Goal: Find specific page/section: Find specific page/section

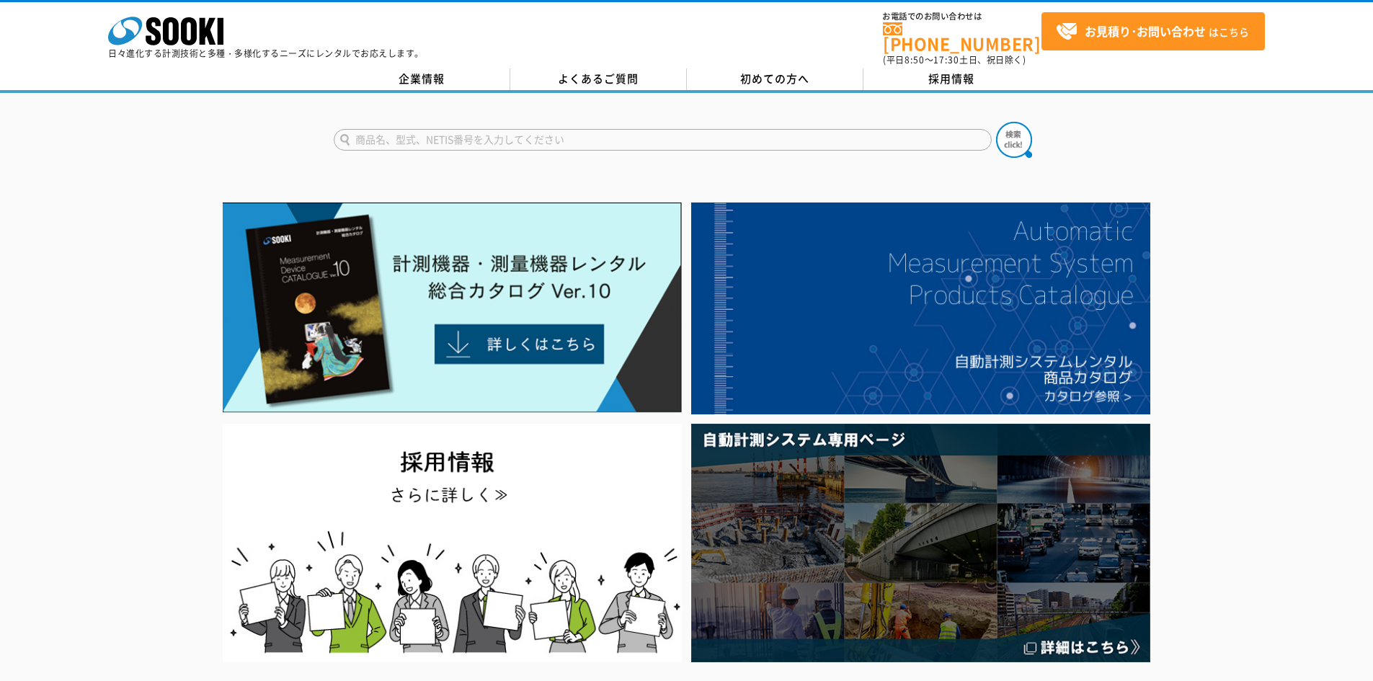
click at [434, 325] on img at bounding box center [452, 307] width 459 height 210
click at [642, 129] on input "text" at bounding box center [663, 140] width 658 height 22
type input "ﾌﾟﾛ3600"
click at [996, 122] on button at bounding box center [1014, 140] width 36 height 36
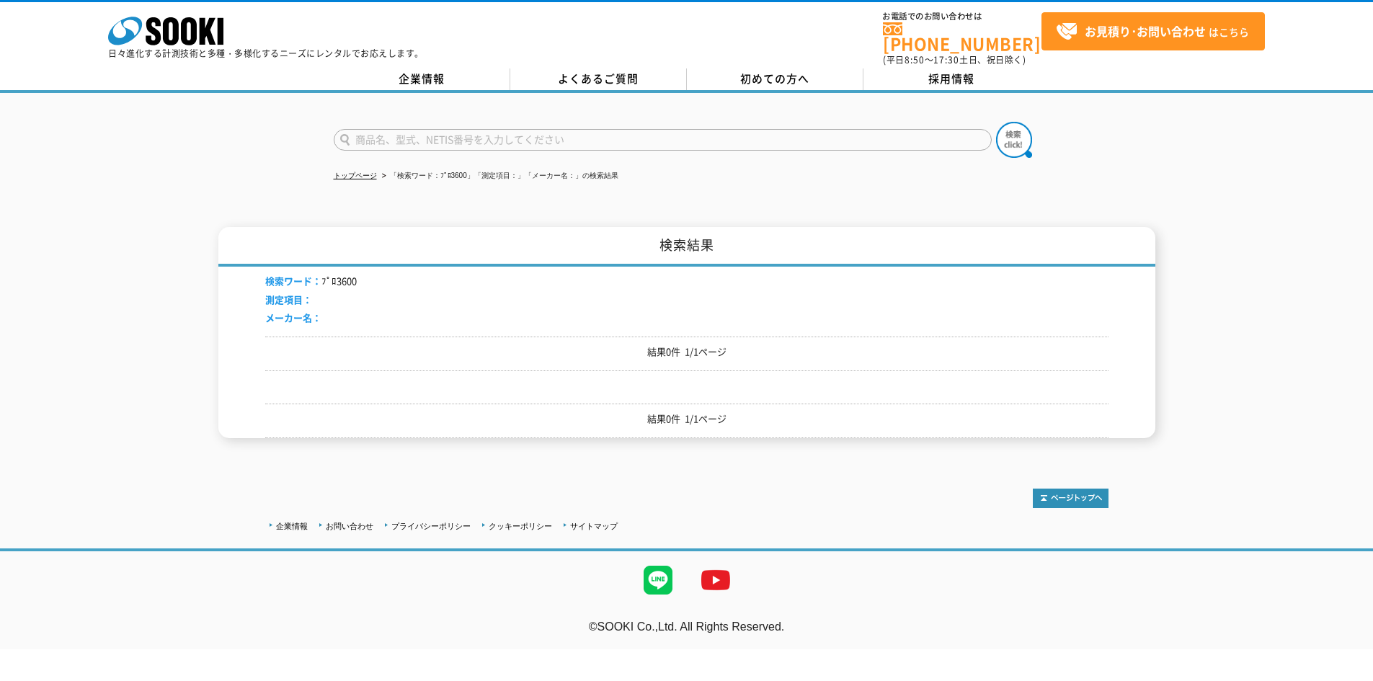
click at [398, 135] on input "text" at bounding box center [663, 140] width 658 height 22
type input "3600"
click at [996, 122] on button at bounding box center [1014, 140] width 36 height 36
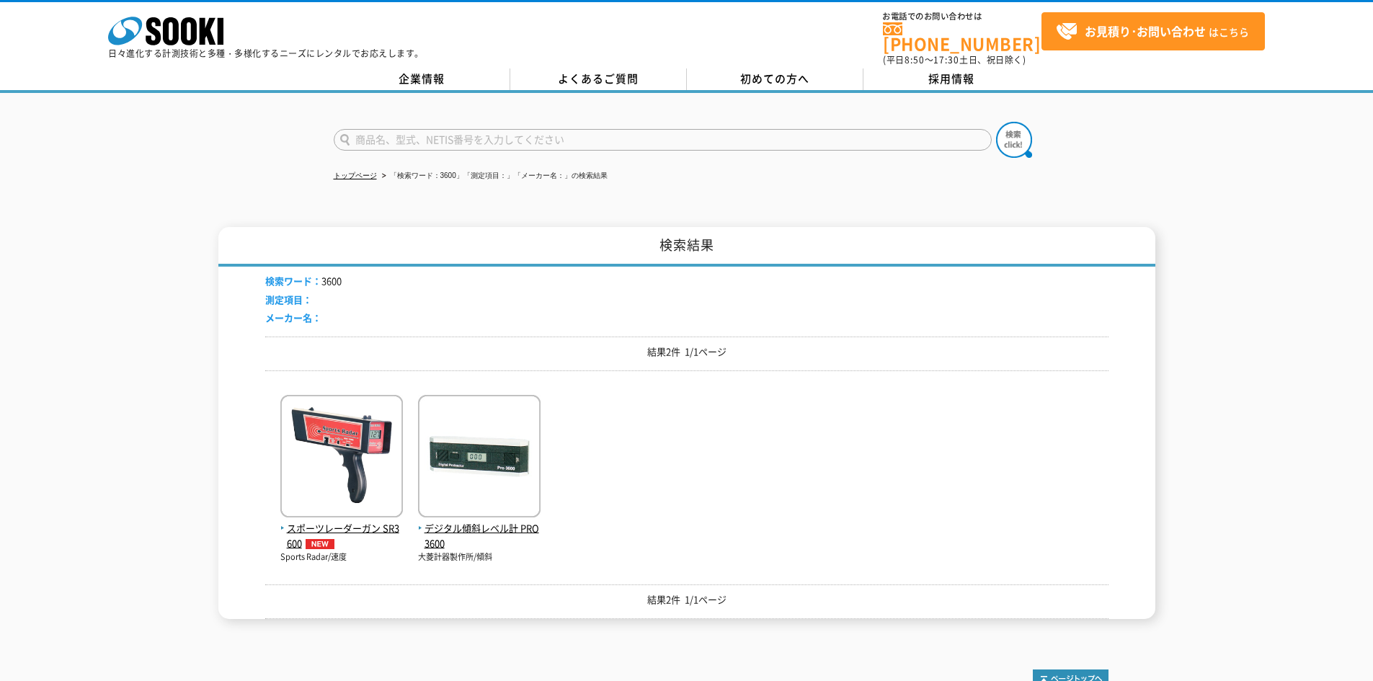
scroll to position [141, 0]
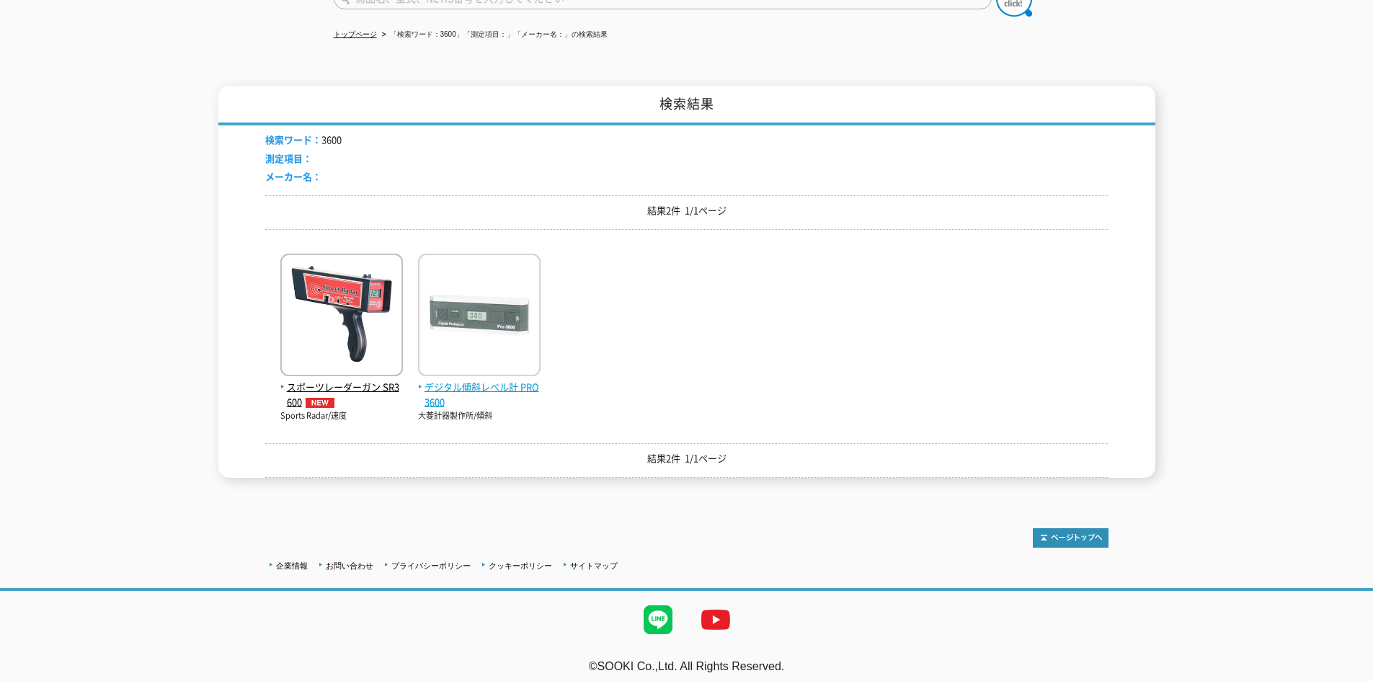
click at [482, 312] on img at bounding box center [479, 317] width 122 height 126
click at [481, 380] on span "デジタル傾斜レベル計 PRO3600" at bounding box center [479, 395] width 122 height 30
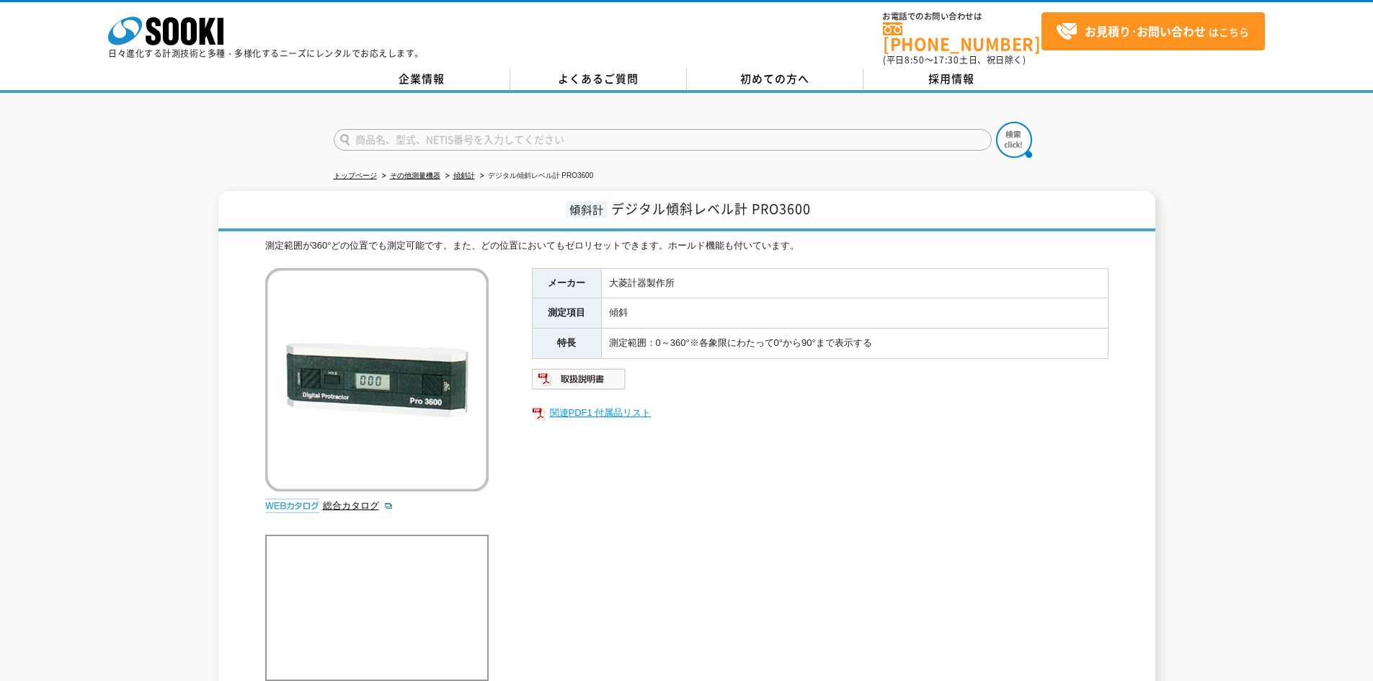
scroll to position [176, 0]
